Goal: Browse casually

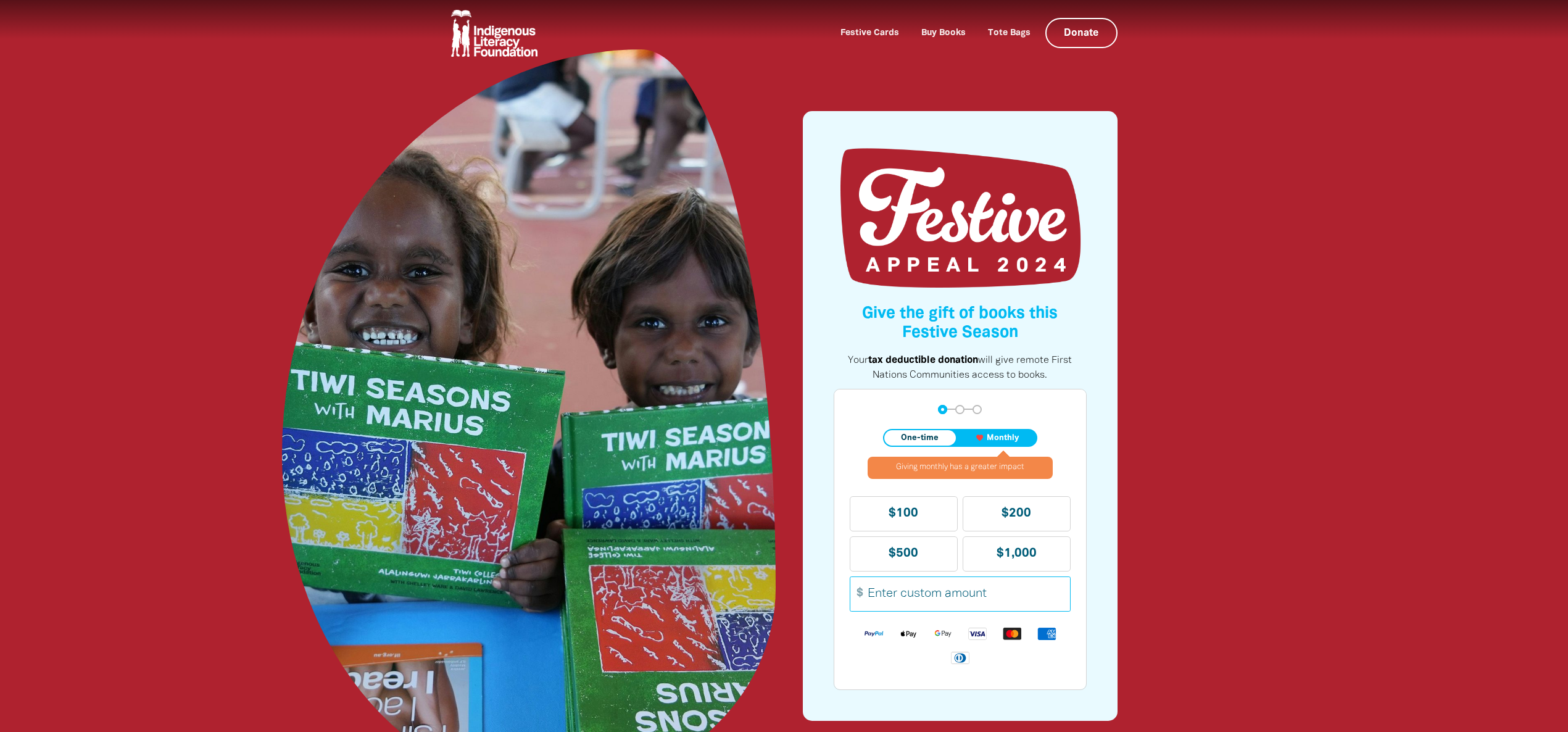
click at [1256, 349] on div at bounding box center [784, 364] width 1568 height 728
click at [1477, 368] on div at bounding box center [784, 364] width 1568 height 728
click at [1248, 420] on div at bounding box center [784, 364] width 1568 height 728
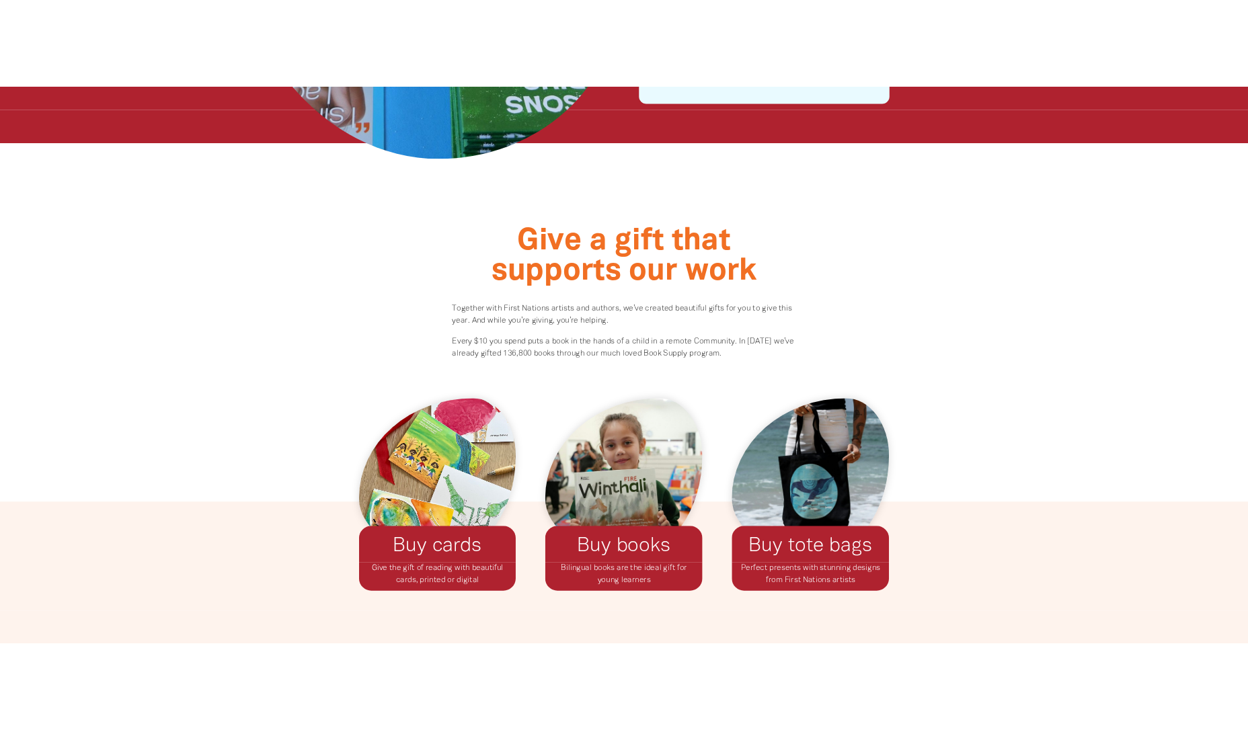
scroll to position [886, 0]
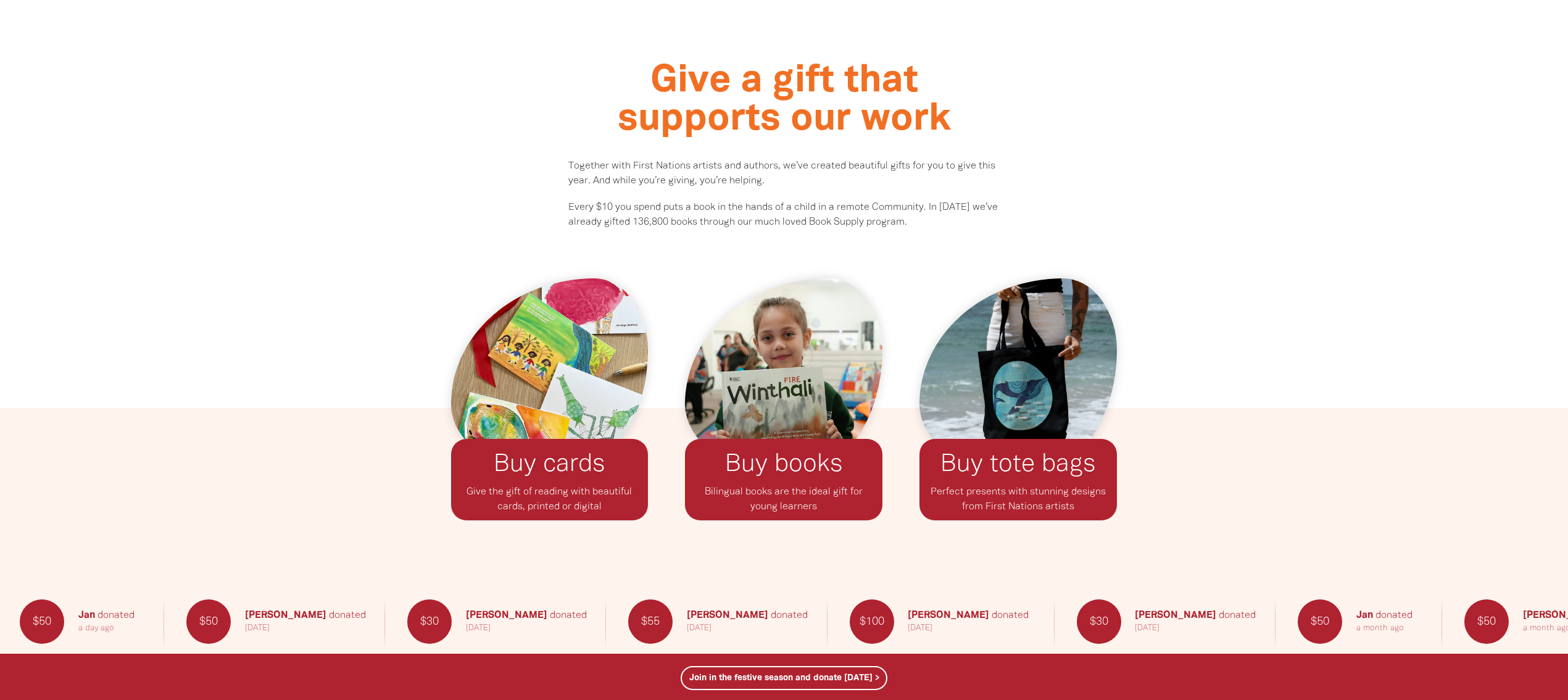
click at [1226, 414] on div at bounding box center [784, 476] width 1568 height 137
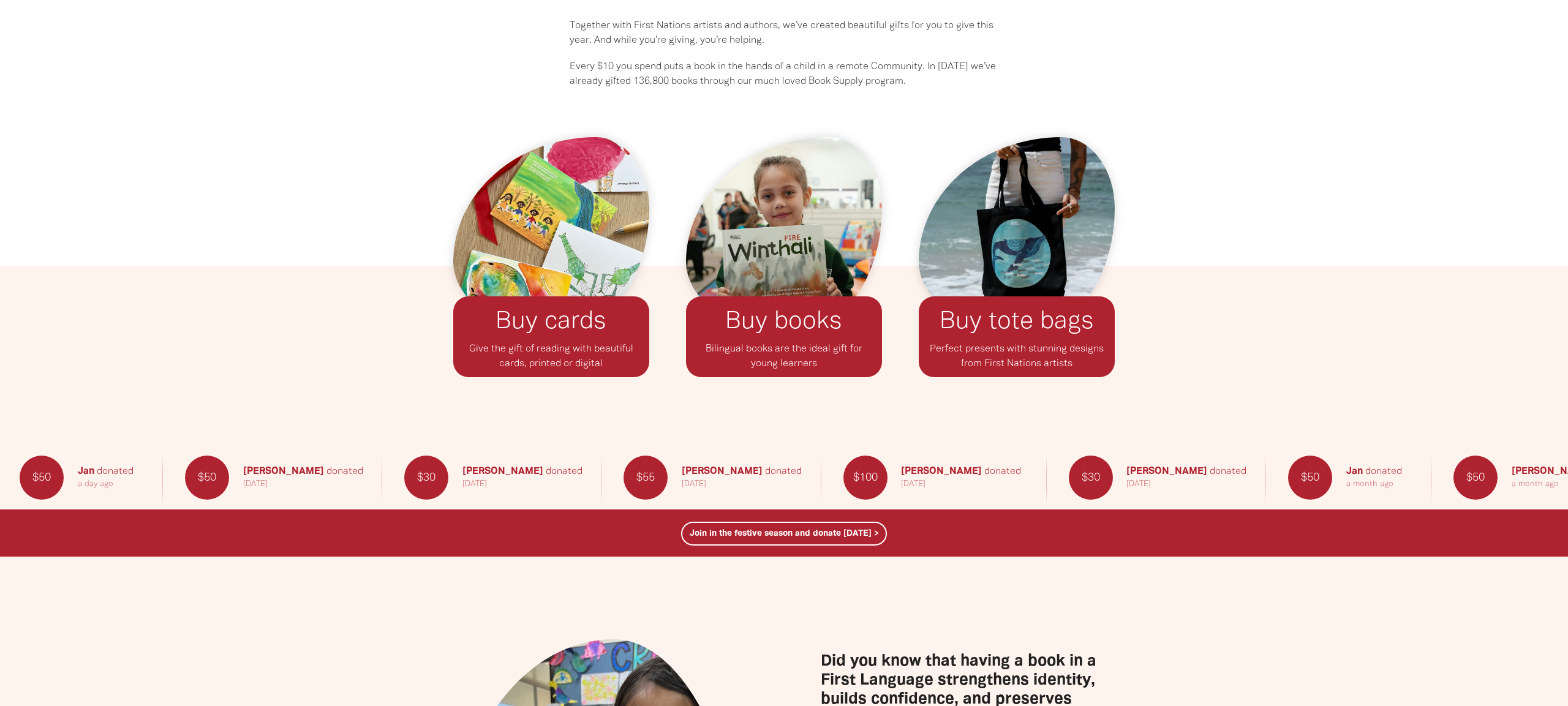
scroll to position [944, 0]
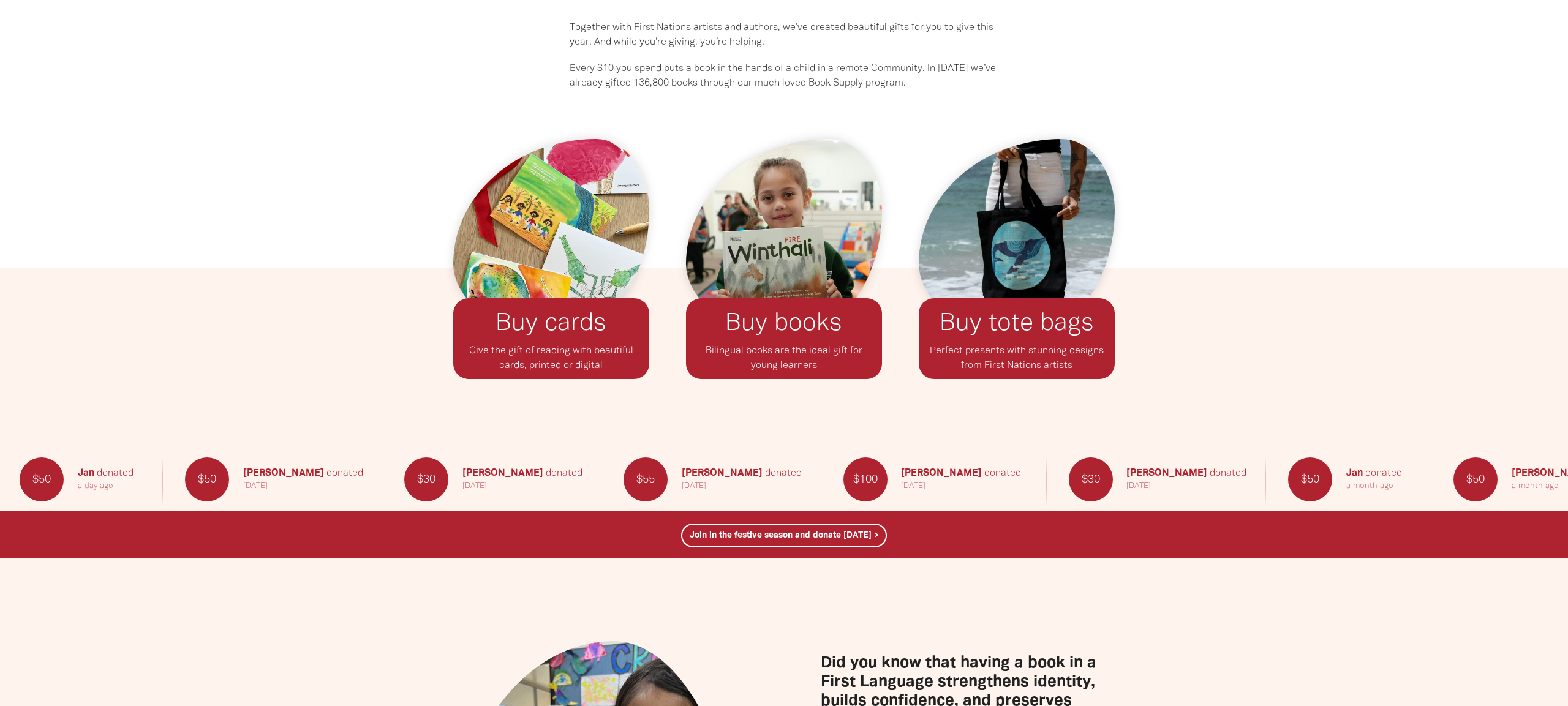
click at [351, 251] on div at bounding box center [784, 44] width 1568 height 447
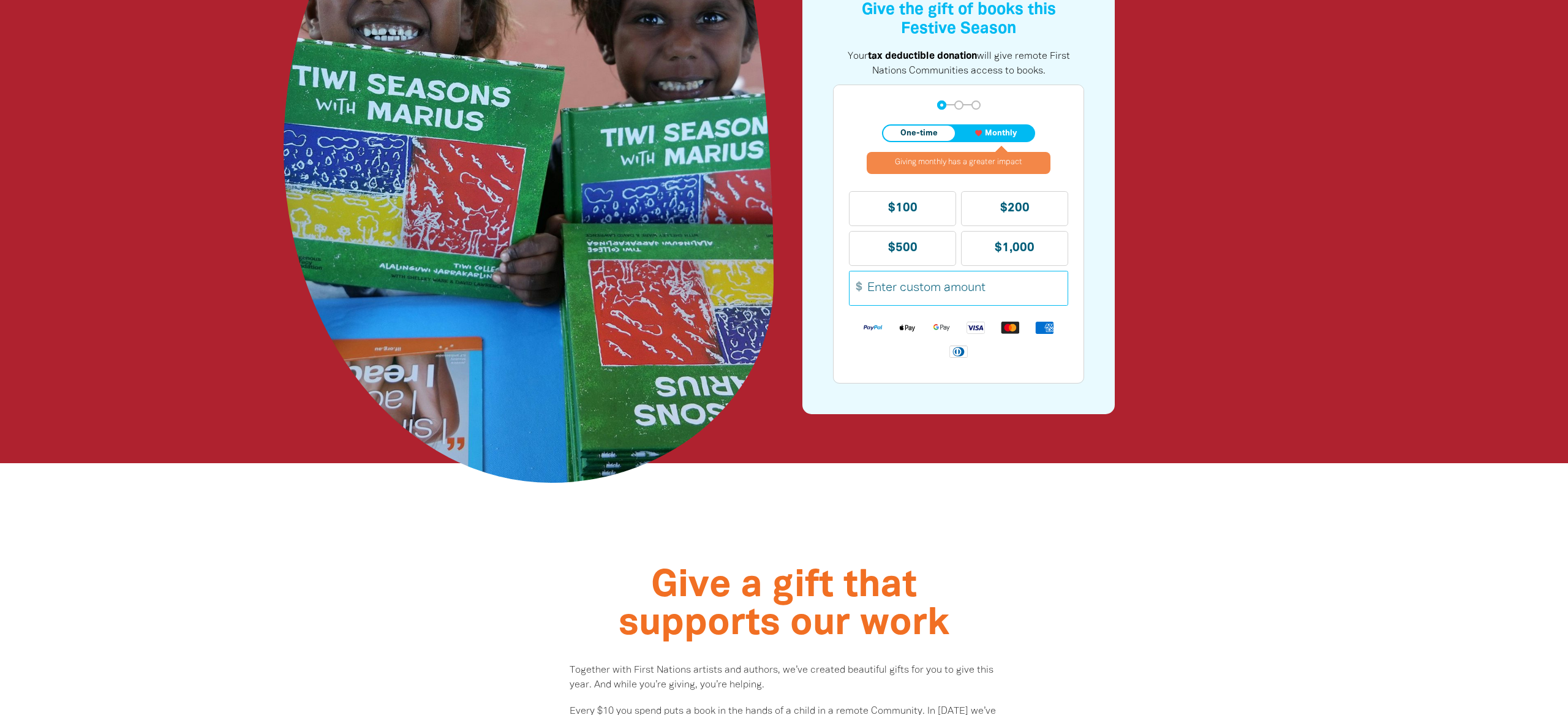
scroll to position [0, 0]
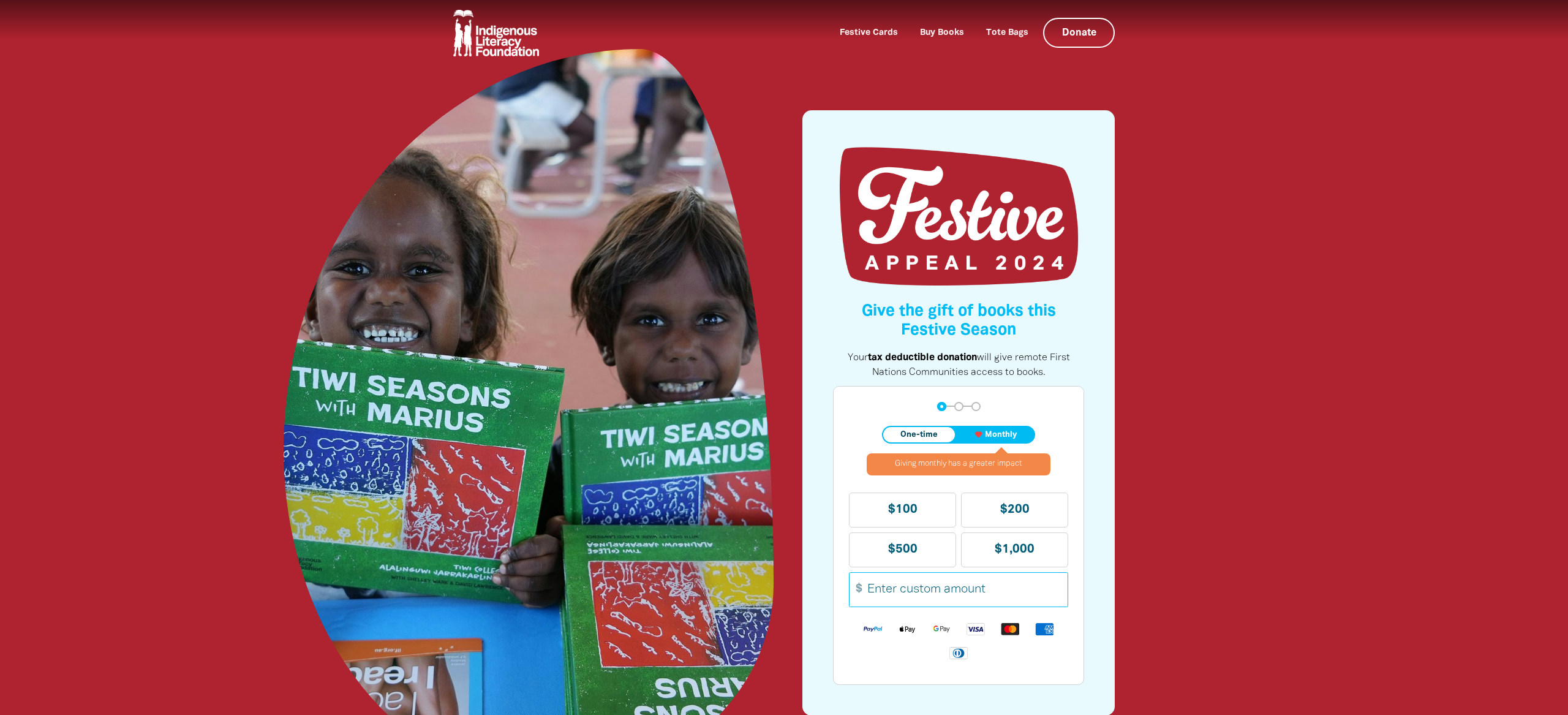
click at [1280, 305] on div at bounding box center [784, 362] width 1568 height 723
click at [182, 251] on div at bounding box center [528, 416] width 984 height 735
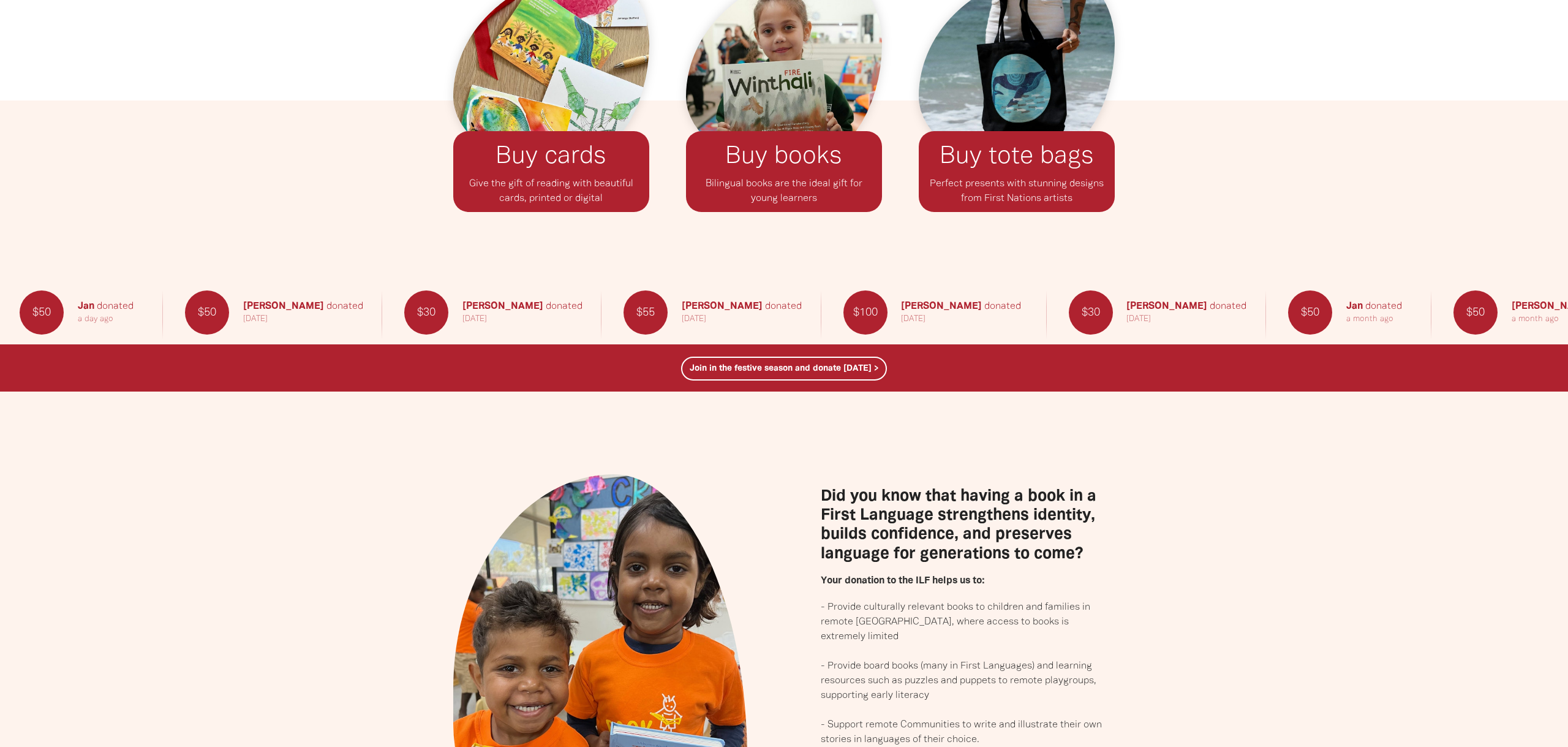
scroll to position [1112, 0]
click at [266, 207] on div at bounding box center [784, 168] width 1568 height 136
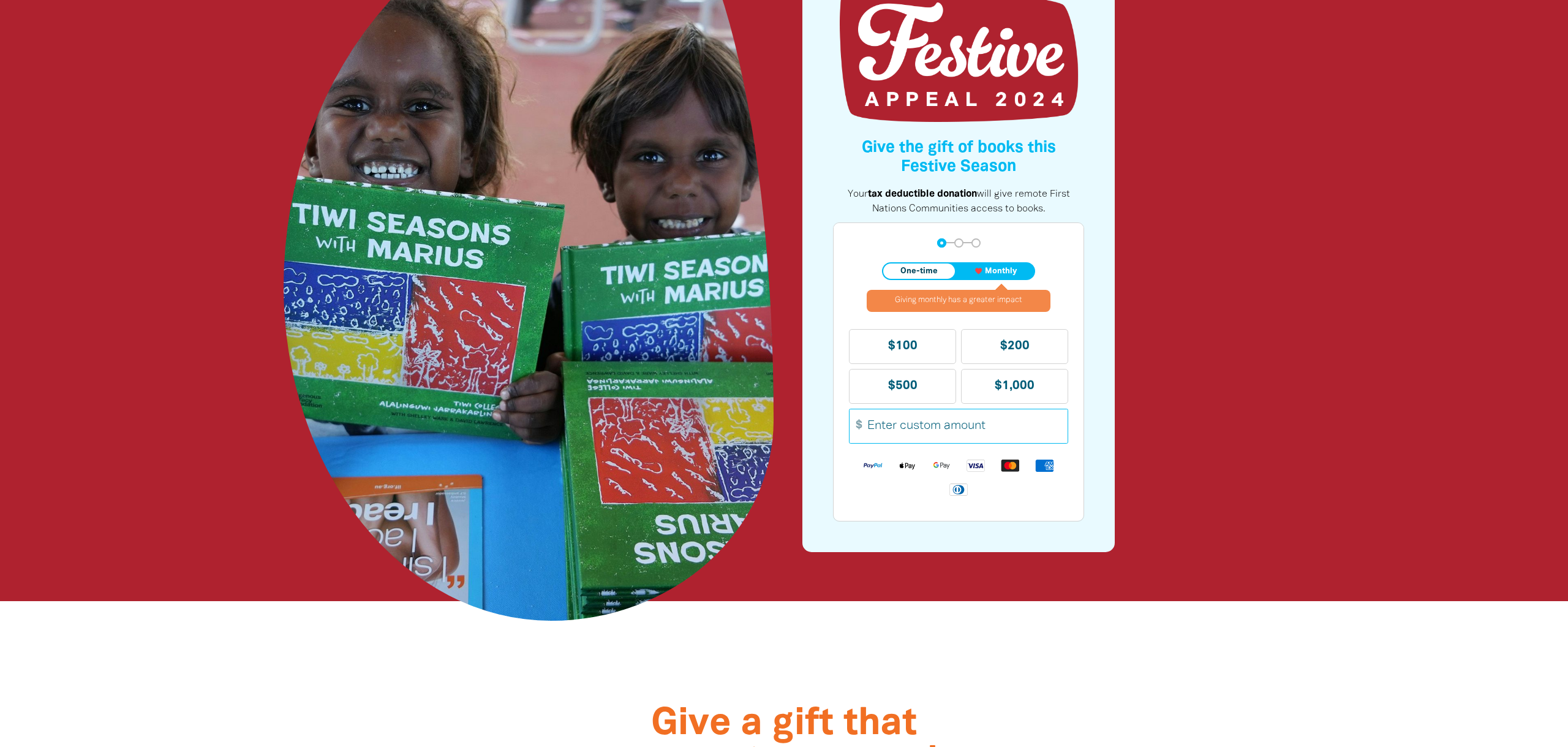
scroll to position [0, 0]
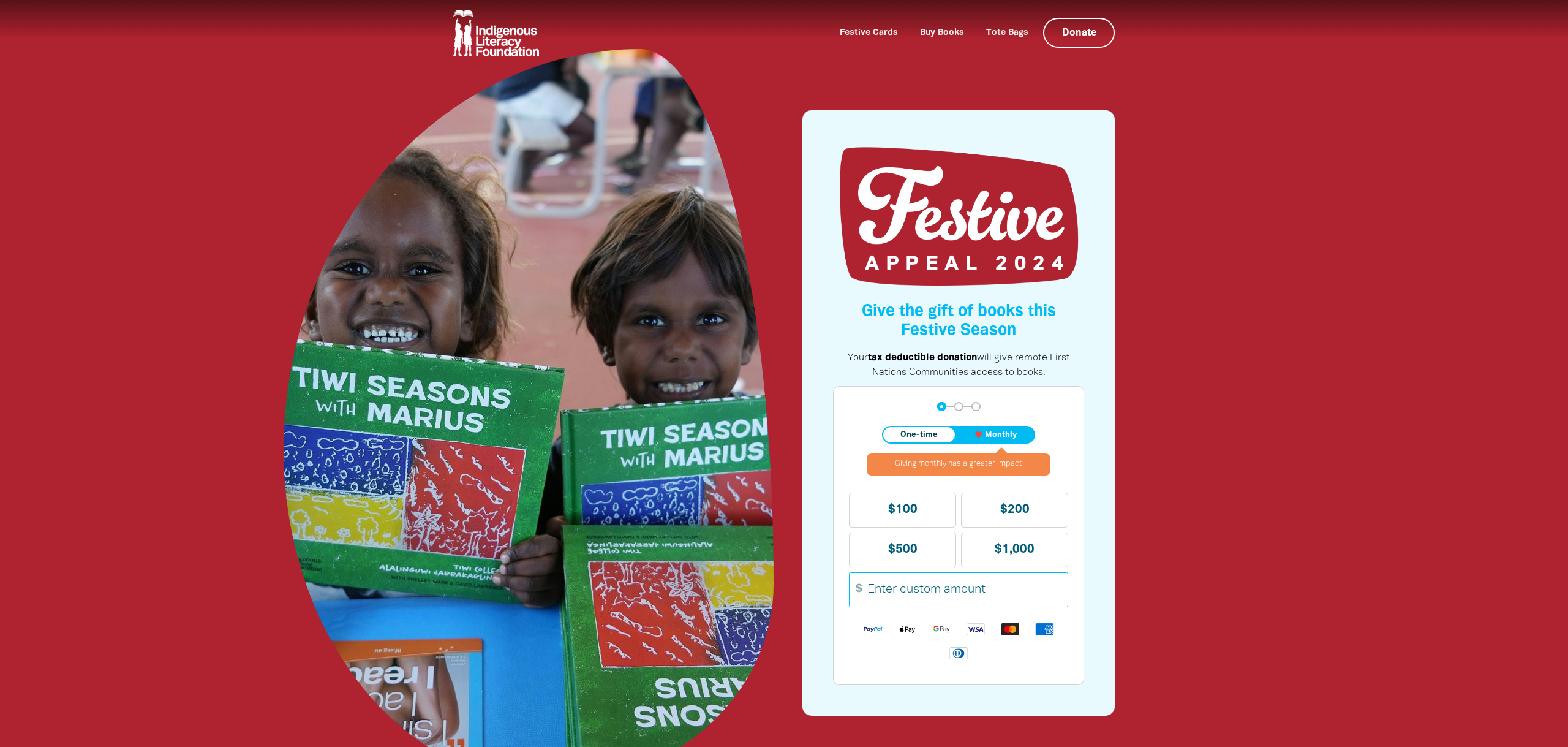
click at [215, 325] on div at bounding box center [528, 416] width 984 height 735
click at [208, 356] on div at bounding box center [528, 416] width 984 height 735
click at [1305, 336] on div at bounding box center [784, 362] width 1568 height 723
click at [1307, 331] on div at bounding box center [784, 362] width 1568 height 723
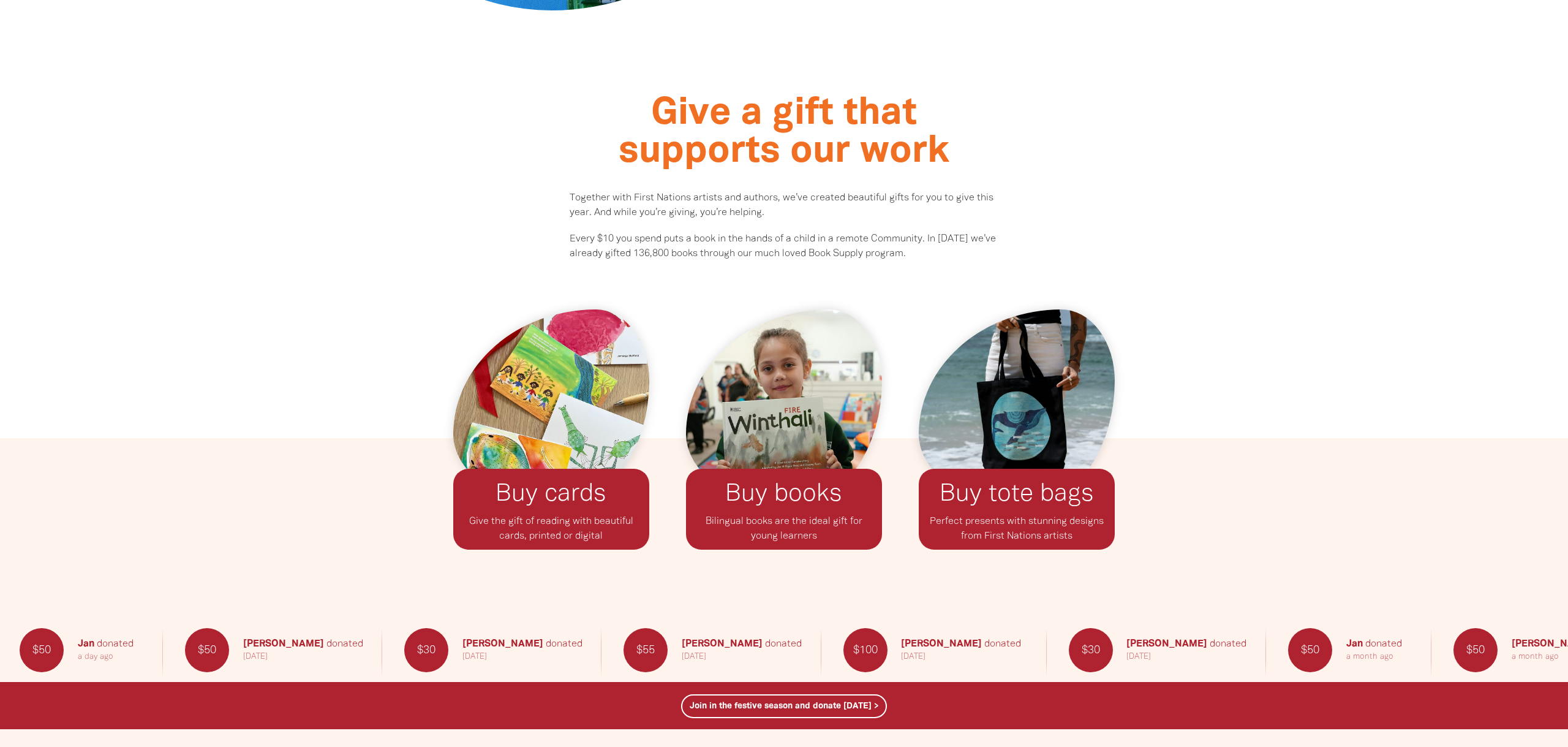
scroll to position [909, 0]
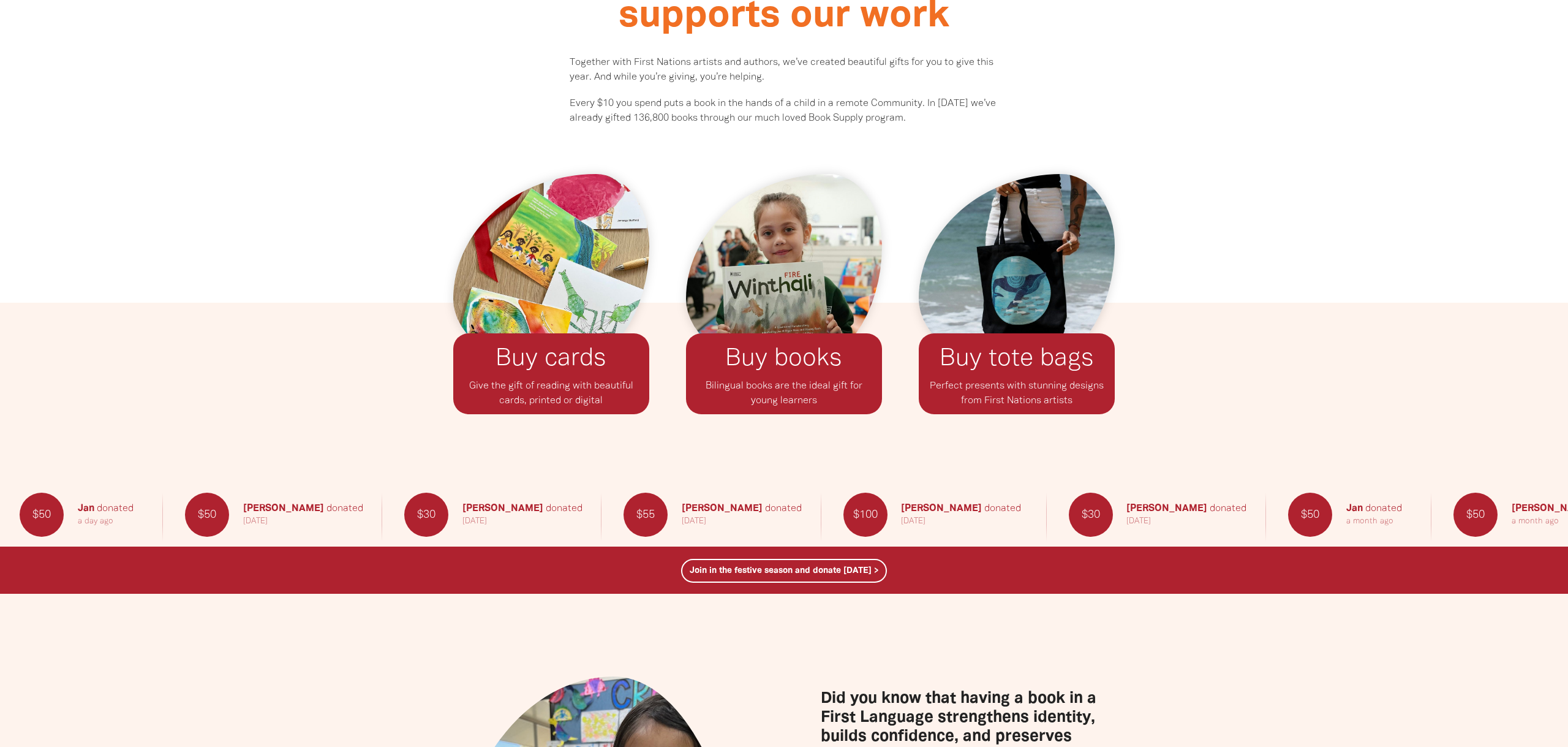
click at [1349, 297] on div at bounding box center [784, 78] width 1568 height 447
click at [1245, 319] on div at bounding box center [784, 370] width 1568 height 136
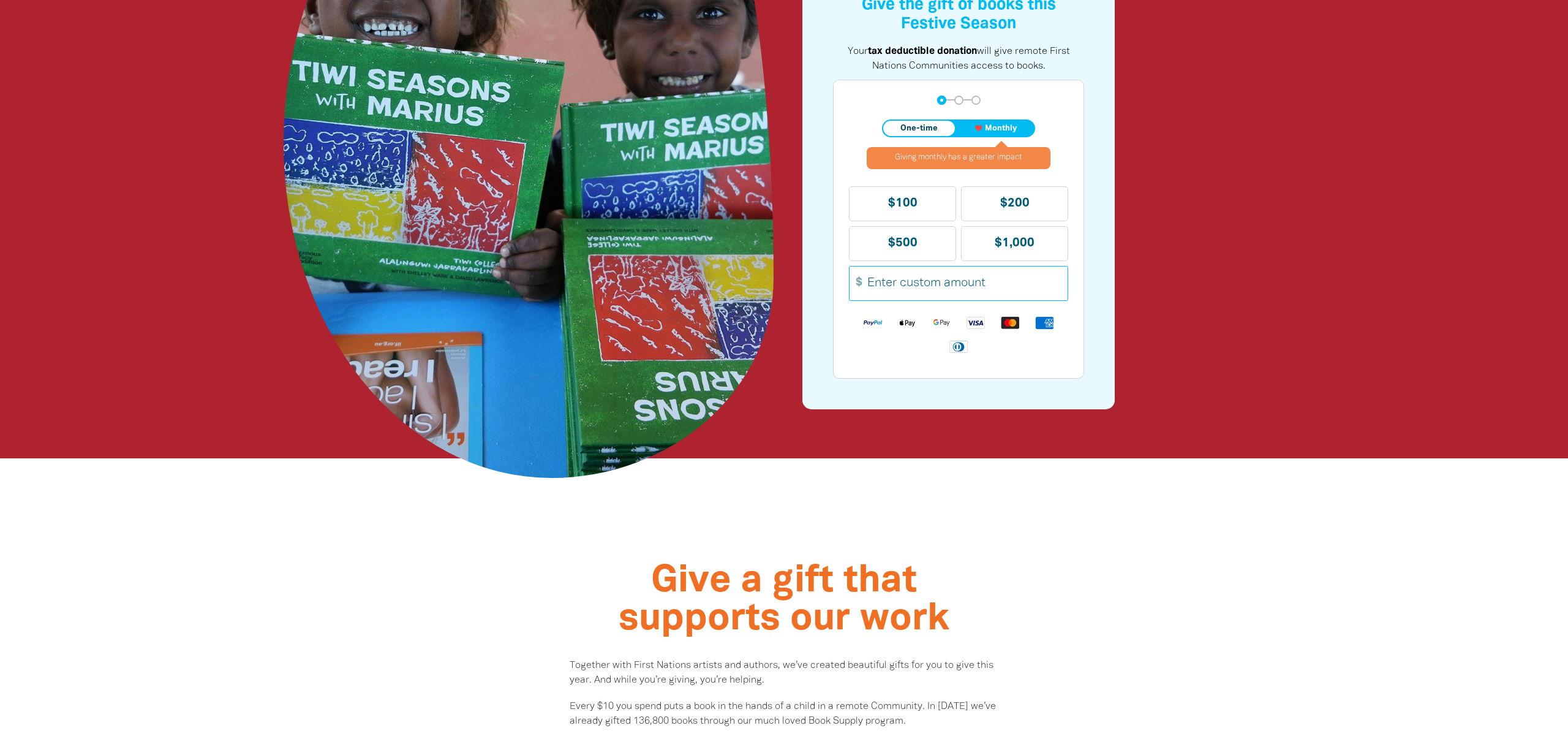
scroll to position [0, 0]
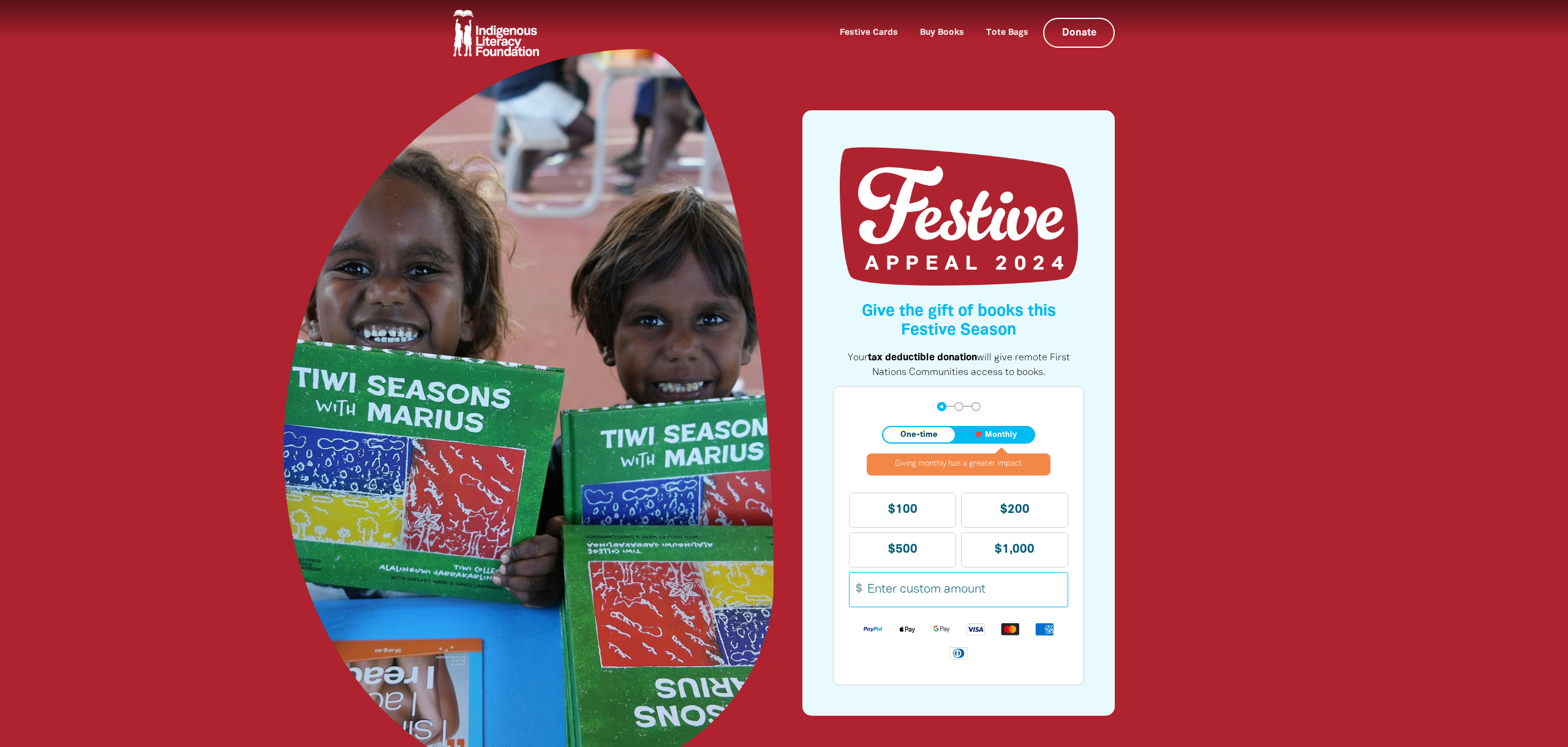
click at [1360, 173] on div at bounding box center [784, 362] width 1568 height 723
click at [1385, 222] on div at bounding box center [784, 362] width 1568 height 723
click at [1303, 326] on div at bounding box center [784, 362] width 1568 height 723
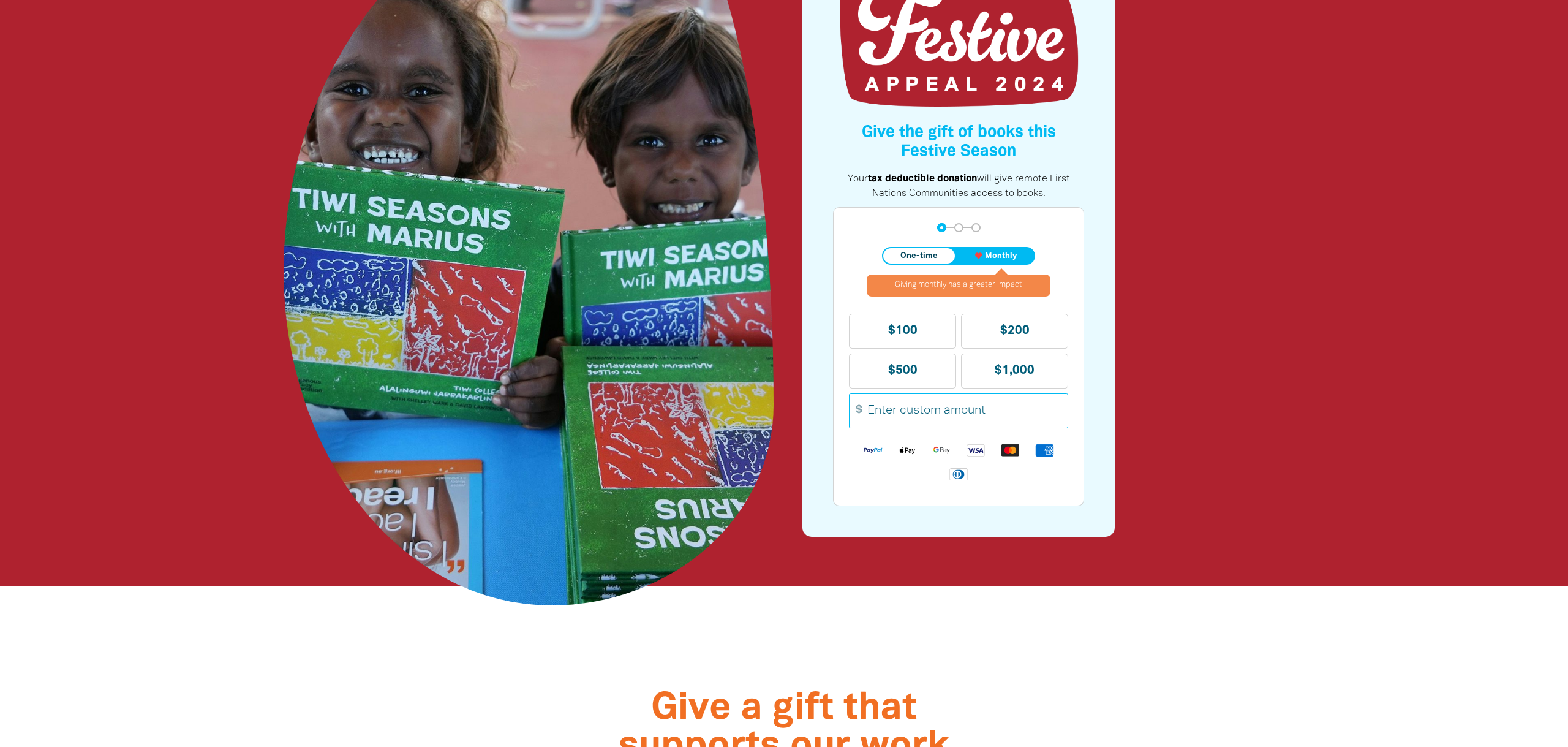
scroll to position [14, 0]
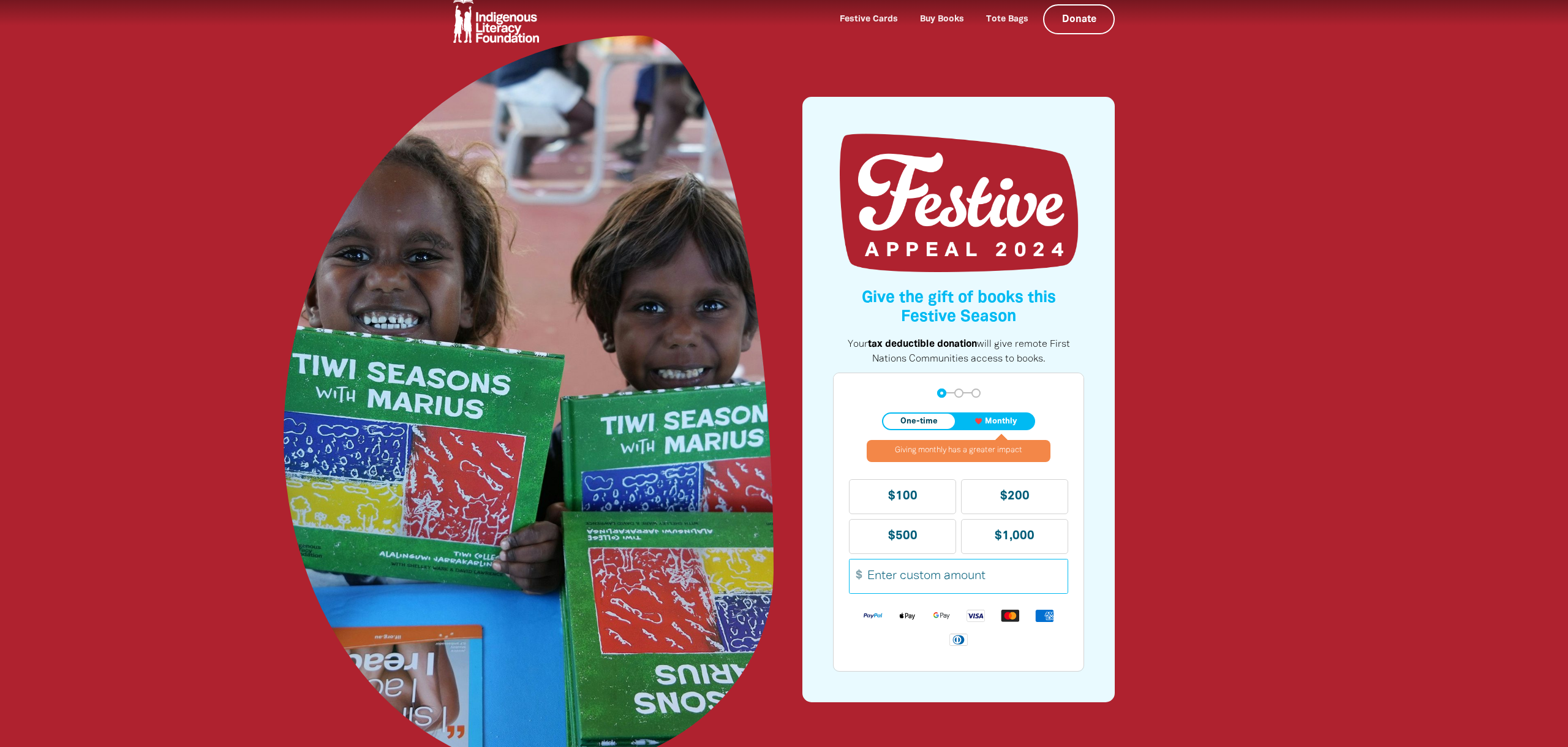
click at [1191, 429] on div at bounding box center [784, 348] width 1568 height 723
click at [1195, 424] on div at bounding box center [784, 348] width 1568 height 723
click at [1180, 287] on div at bounding box center [784, 348] width 1568 height 723
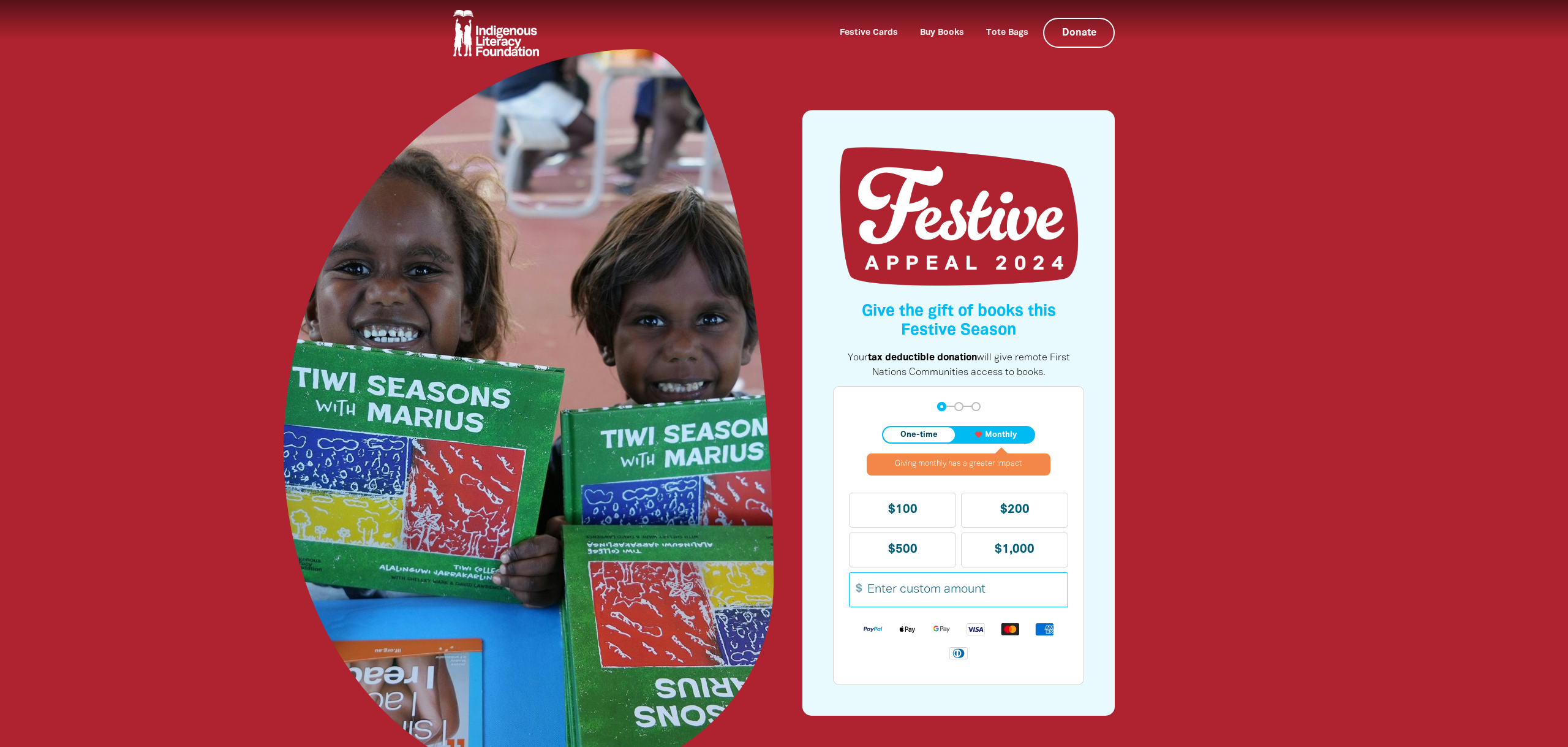
click at [1206, 321] on div at bounding box center [784, 362] width 1568 height 723
click at [1250, 304] on div at bounding box center [784, 362] width 1568 height 723
click at [1250, 306] on div at bounding box center [784, 362] width 1568 height 723
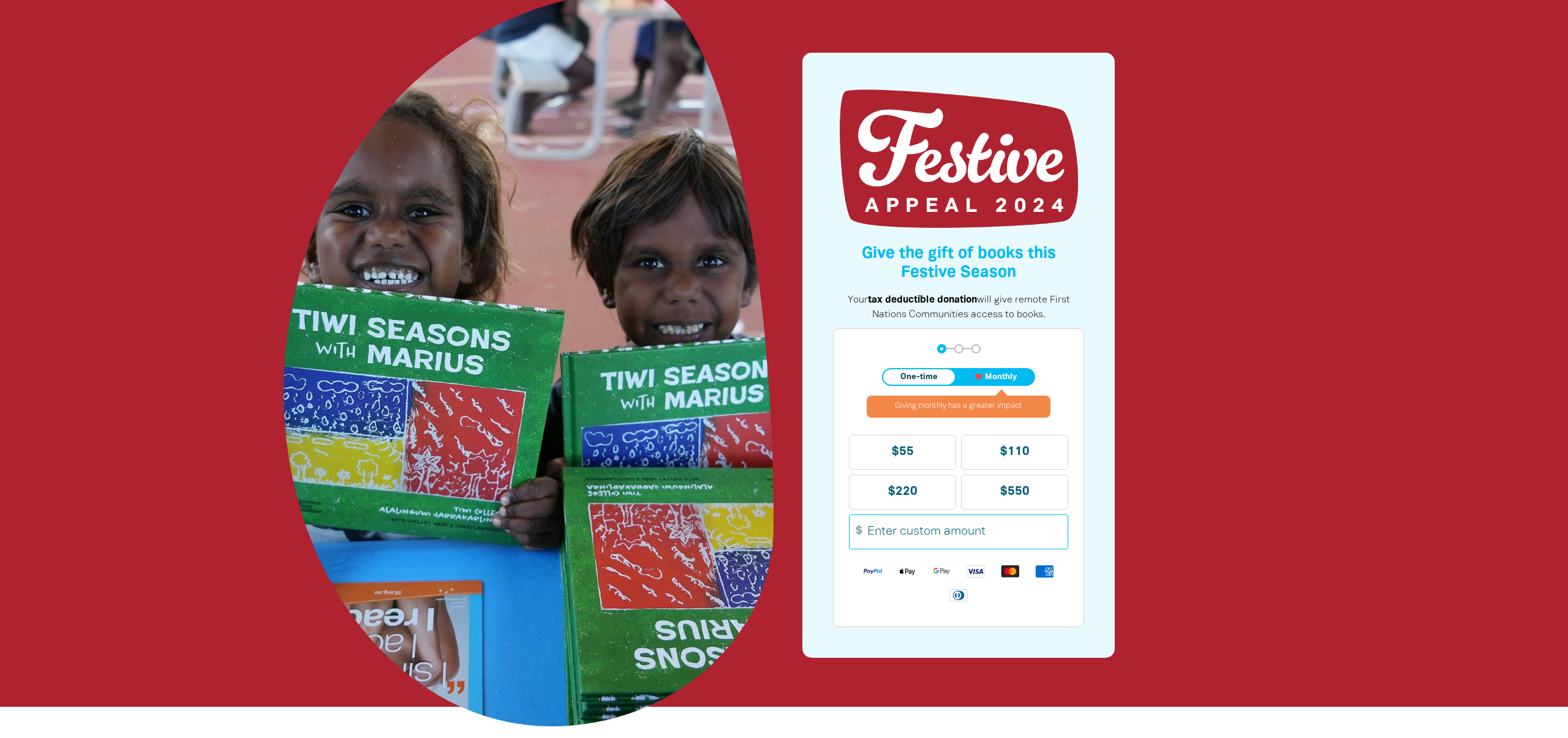
scroll to position [70, 0]
